Goal: Task Accomplishment & Management: Book appointment/travel/reservation

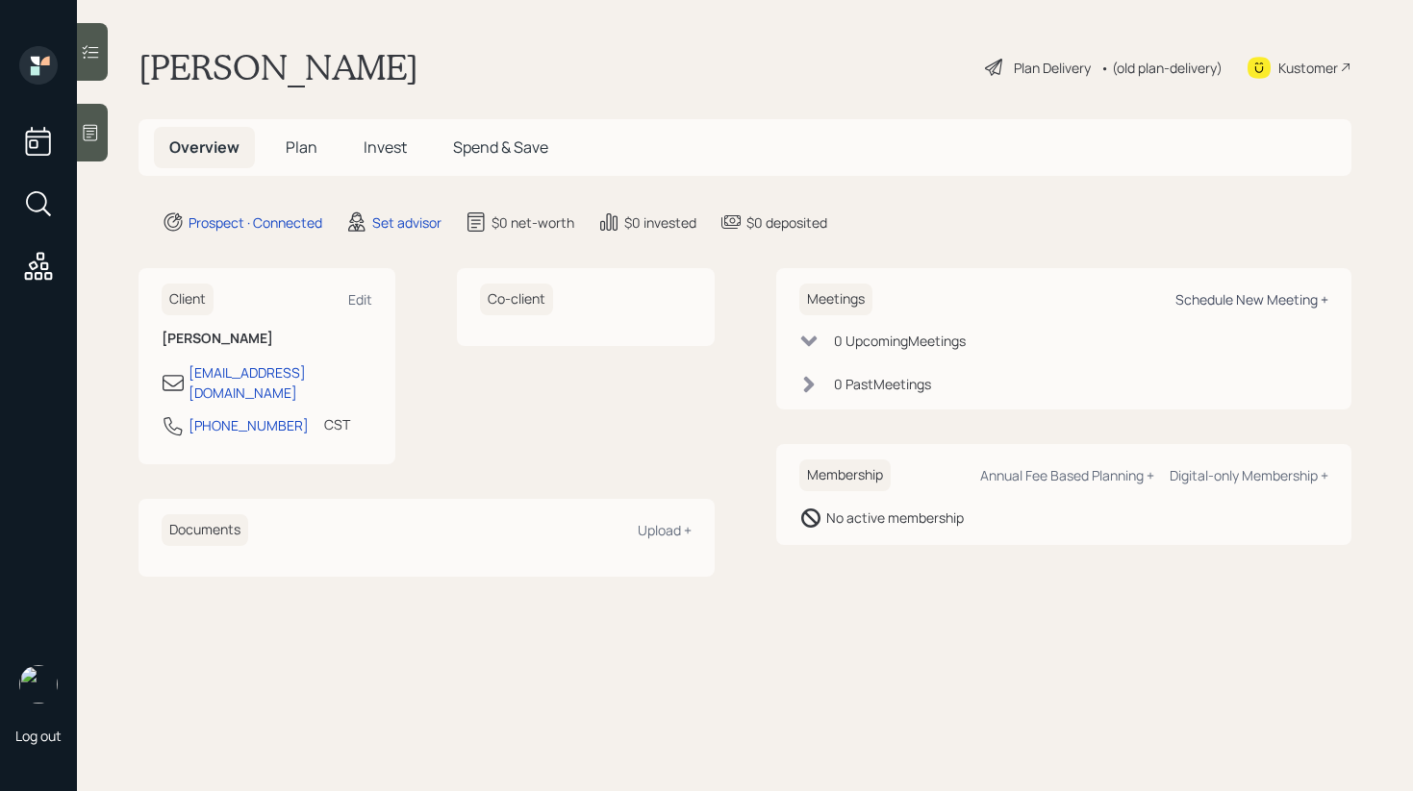
click at [1219, 295] on div "Schedule New Meeting +" at bounding box center [1251, 299] width 153 height 18
select select "round-[PERSON_NAME]"
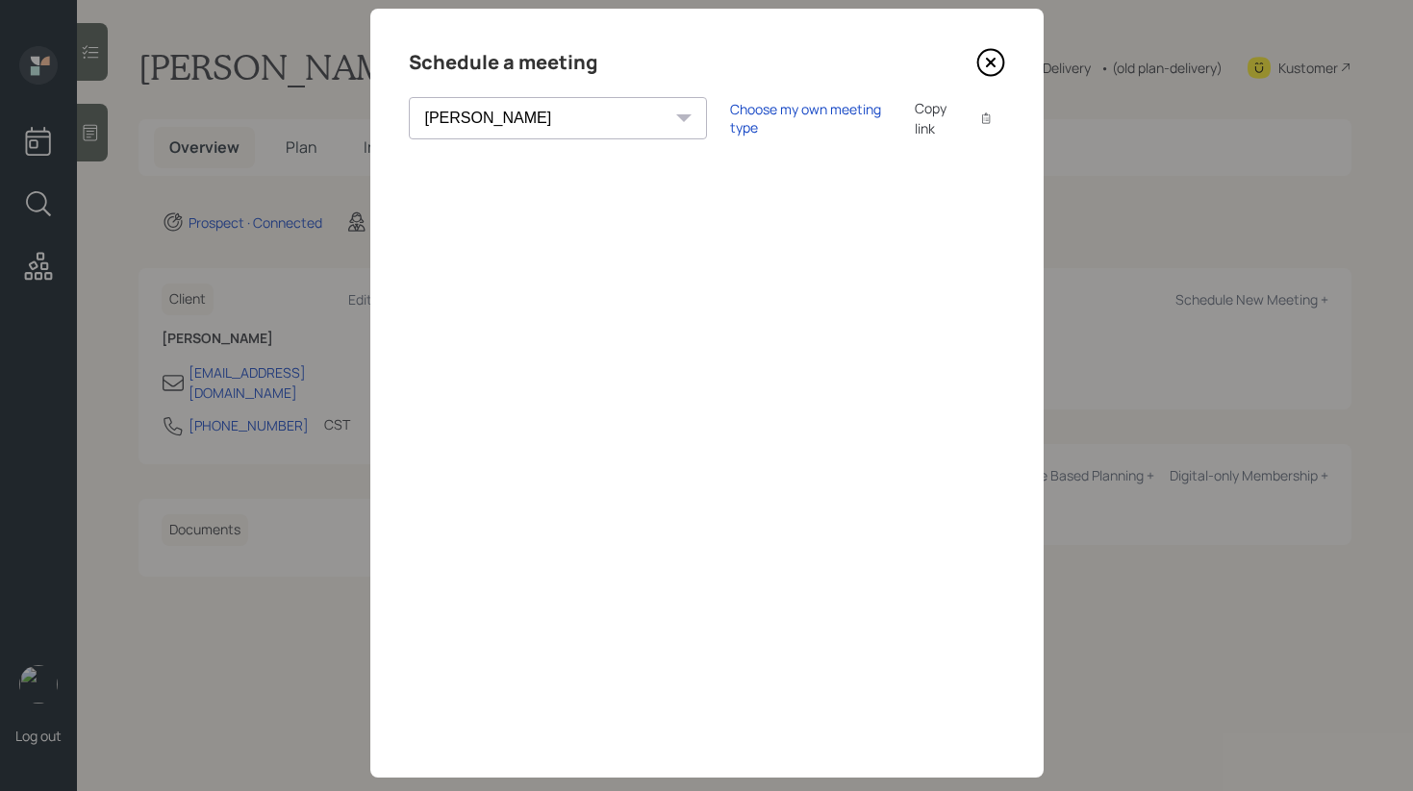
scroll to position [68, 0]
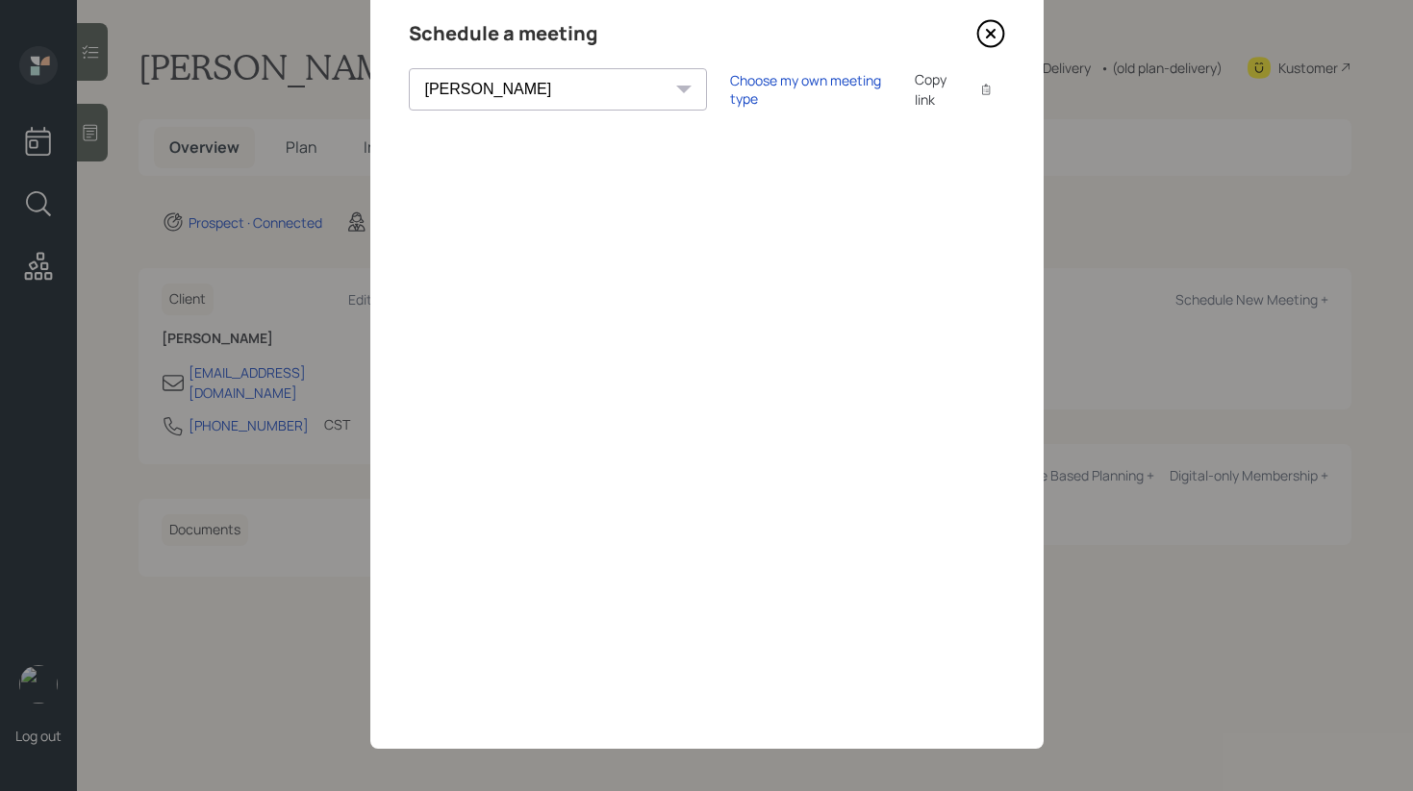
click at [991, 25] on icon at bounding box center [990, 33] width 29 height 29
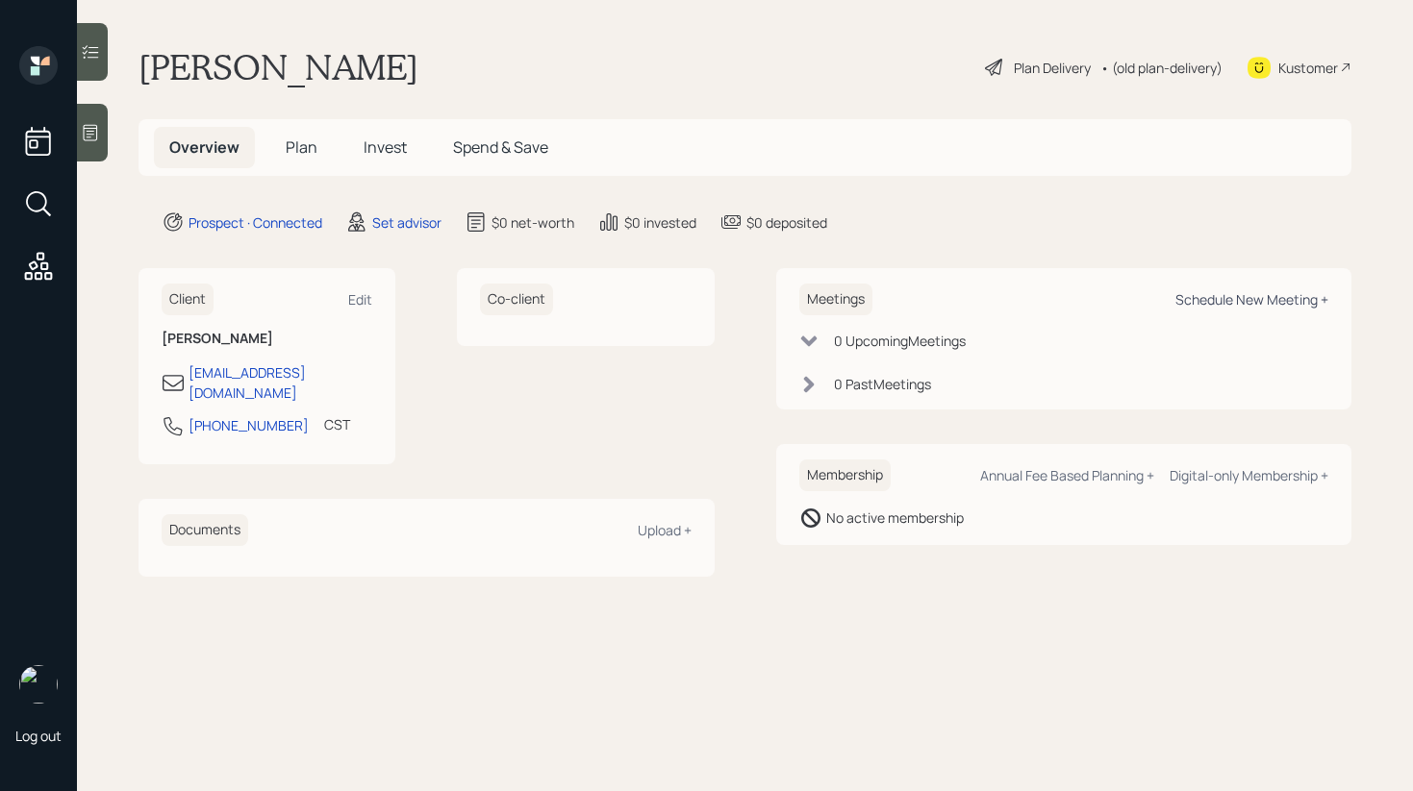
click at [1235, 296] on div "Schedule New Meeting +" at bounding box center [1251, 299] width 153 height 18
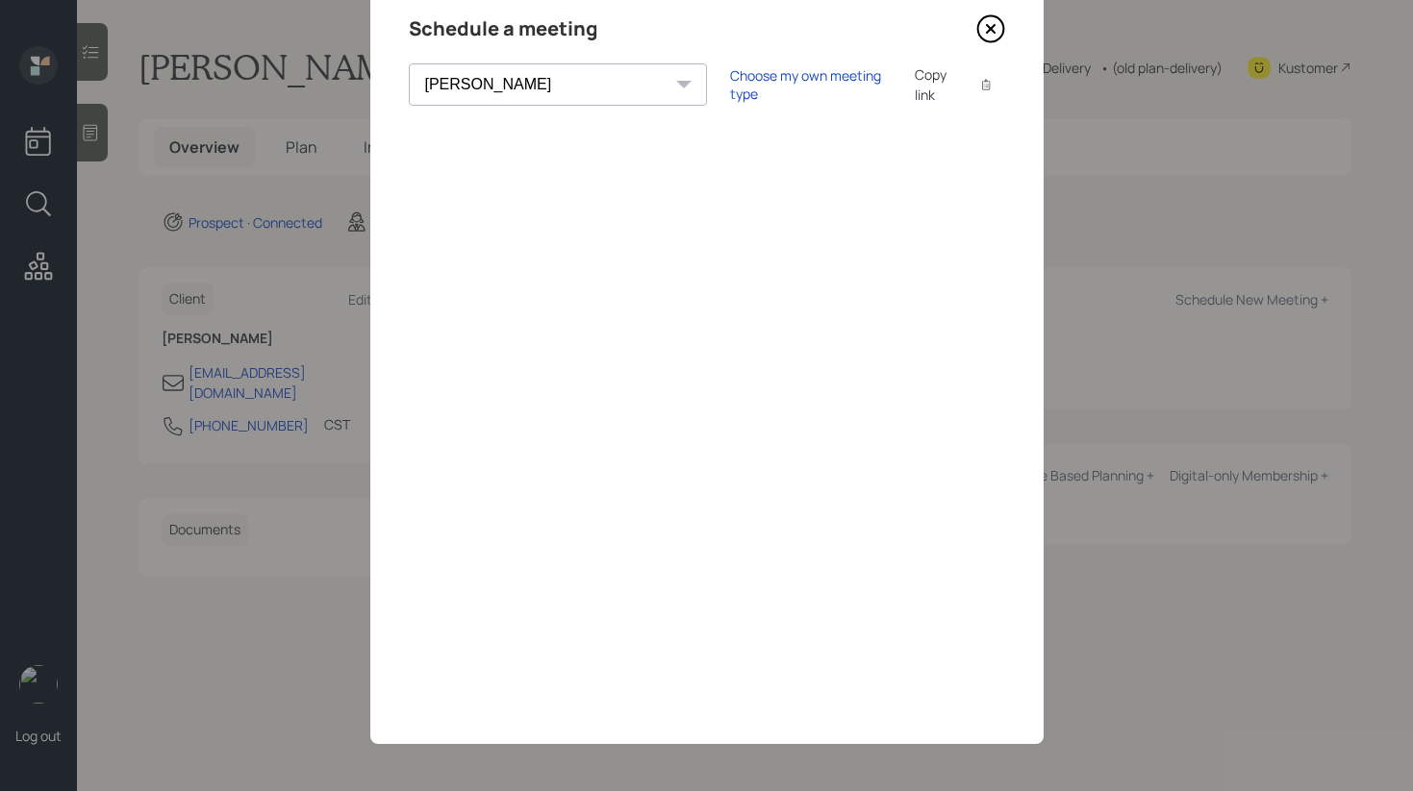
scroll to position [74, 0]
click at [730, 86] on div "Choose my own meeting type" at bounding box center [811, 83] width 162 height 37
click at [546, 95] on select "[PERSON_NAME] [PERSON_NAME] [PERSON_NAME] [PERSON_NAME] [PERSON_NAME] [PERSON_N…" at bounding box center [575, 84] width 332 height 42
select select "8b79112e-3cfb-44f9-89e7-15267fe946c1"
click at [409, 63] on select "[PERSON_NAME] [PERSON_NAME] [PERSON_NAME] [PERSON_NAME] [PERSON_NAME] [PERSON_N…" at bounding box center [575, 84] width 332 height 42
